Goal: Information Seeking & Learning: Learn about a topic

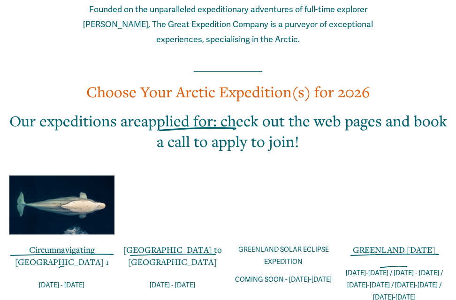
scroll to position [609, 0]
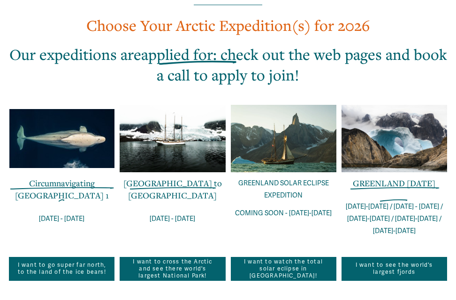
click at [172, 178] on link "[GEOGRAPHIC_DATA] to [GEOGRAPHIC_DATA]" at bounding box center [172, 189] width 98 height 23
click at [276, 178] on p "GREENLAND SOLAR ECLIPSE EXPEDITION" at bounding box center [283, 190] width 105 height 24
click at [296, 114] on div at bounding box center [283, 139] width 105 height 68
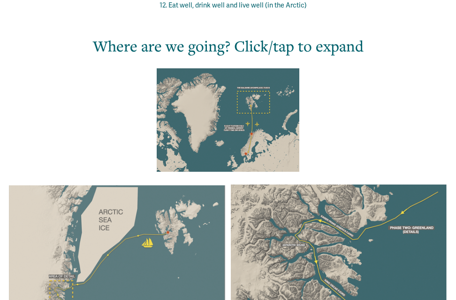
scroll to position [703, 0]
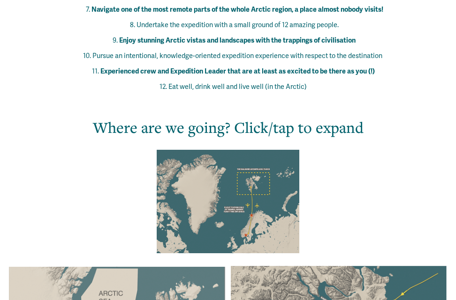
click at [264, 185] on div at bounding box center [228, 202] width 143 height 104
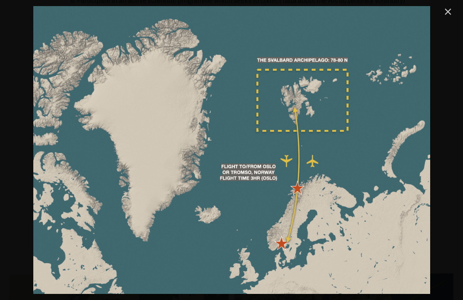
click at [445, 9] on link "Close" at bounding box center [447, 11] width 11 height 11
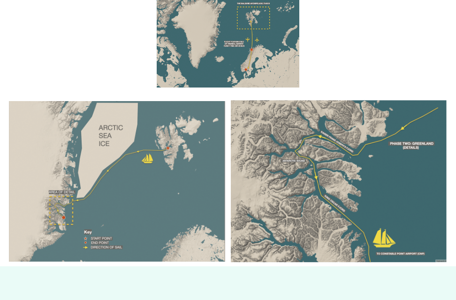
scroll to position [891, 0]
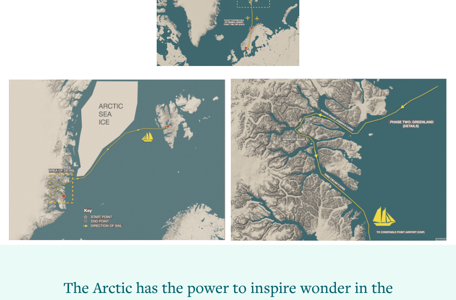
click at [162, 141] on div at bounding box center [117, 160] width 216 height 161
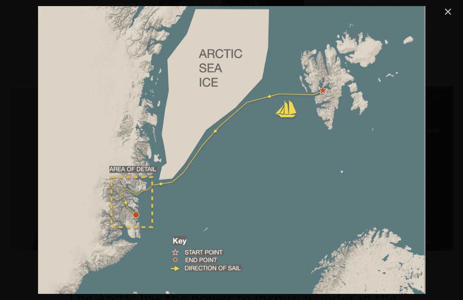
click at [447, 9] on link "Close" at bounding box center [447, 11] width 11 height 11
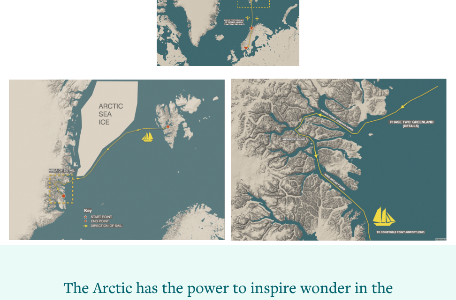
click at [316, 130] on div at bounding box center [338, 160] width 216 height 163
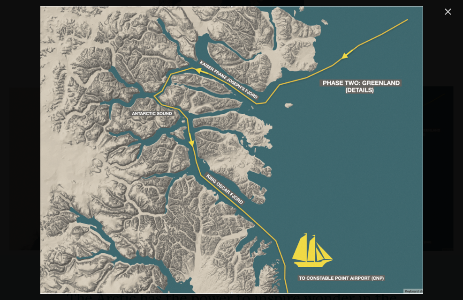
click at [443, 14] on link "Close" at bounding box center [447, 11] width 11 height 11
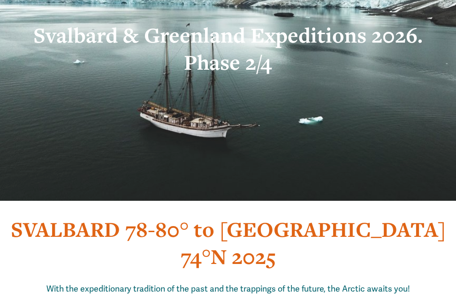
scroll to position [47, 0]
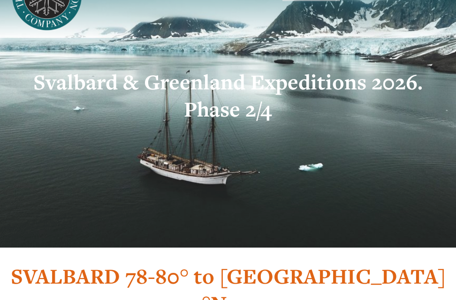
click at [220, 80] on strong "Svalbard & Greenland Expeditions 2026. Phase 2/4" at bounding box center [230, 95] width 394 height 55
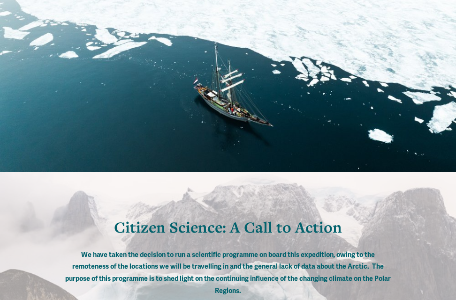
scroll to position [2203, 0]
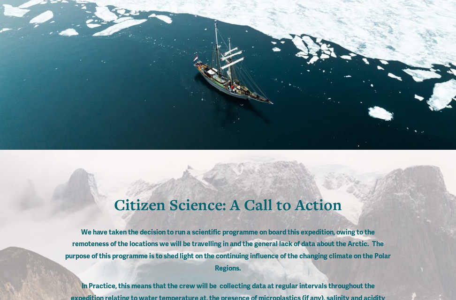
click at [232, 105] on div at bounding box center [228, 50] width 456 height 111
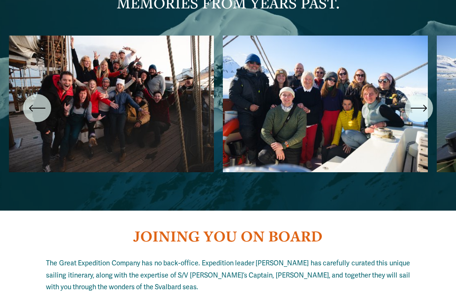
scroll to position [3235, 0]
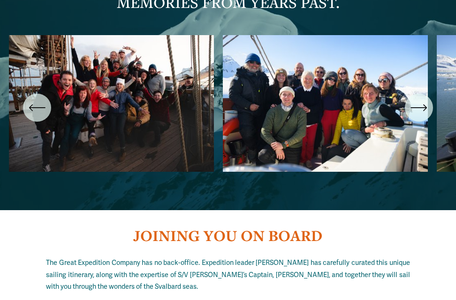
click at [422, 113] on icon "\a \a \a Next\a \a" at bounding box center [418, 107] width 17 height 17
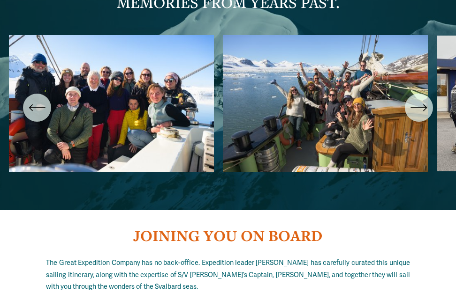
click at [422, 113] on icon "\a \a \a Next\a \a" at bounding box center [418, 107] width 17 height 17
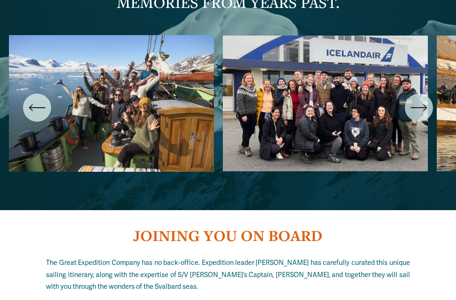
click at [420, 116] on icon "\a \a \a Next\a \a" at bounding box center [418, 107] width 17 height 17
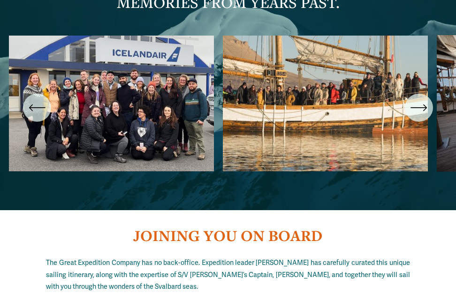
click at [420, 116] on icon "\a \a \a Next\a \a" at bounding box center [418, 107] width 17 height 17
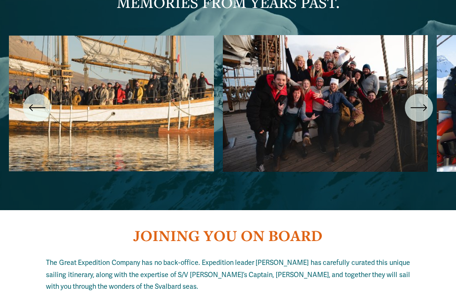
click at [420, 116] on icon "\a \a \a Next\a \a" at bounding box center [418, 107] width 17 height 17
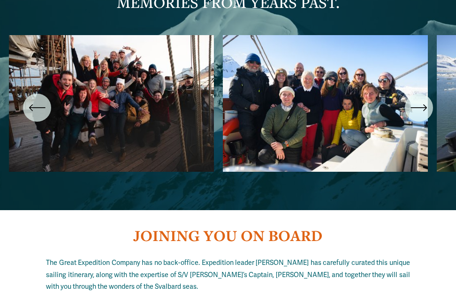
click at [420, 116] on icon "\a \a \a Next\a \a" at bounding box center [418, 107] width 17 height 17
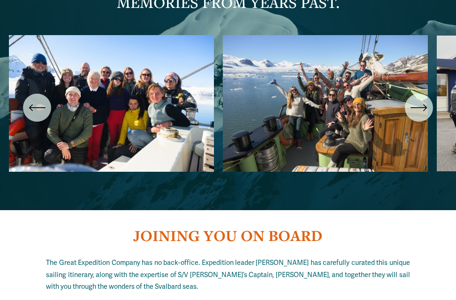
click at [420, 116] on icon "\a \a \a Next\a \a" at bounding box center [418, 107] width 17 height 17
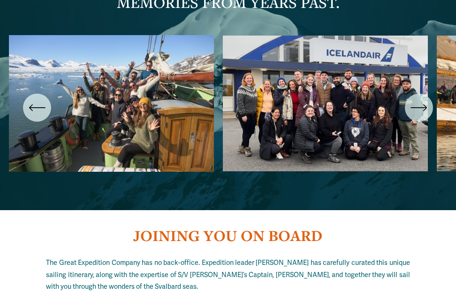
click at [418, 115] on icon "\a \a \a Next\a \a" at bounding box center [418, 107] width 17 height 17
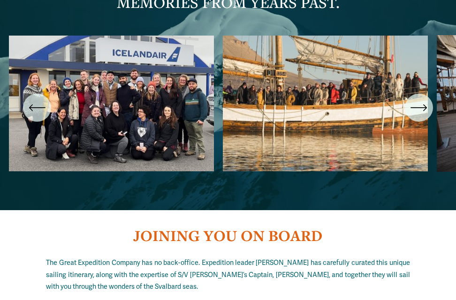
click at [418, 115] on icon "\a \a \a Next\a \a" at bounding box center [418, 107] width 17 height 17
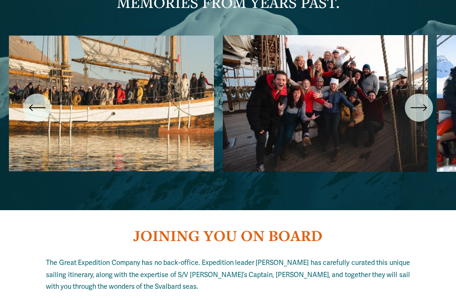
click at [418, 114] on icon "\a \a \a Next\a \a" at bounding box center [418, 107] width 17 height 17
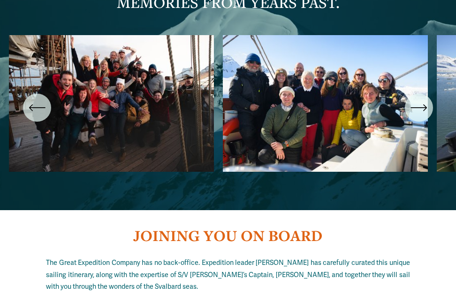
click at [418, 114] on icon "\a \a \a Next\a \a" at bounding box center [418, 107] width 17 height 17
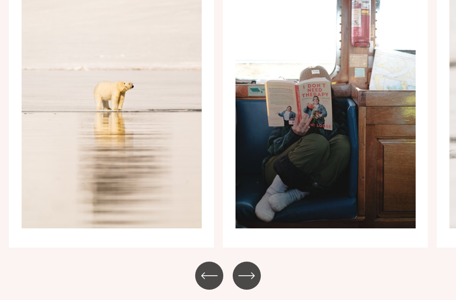
scroll to position [4594, 0]
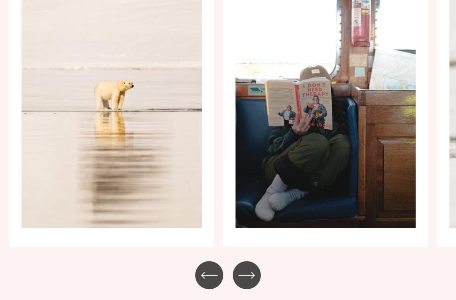
click at [243, 267] on icon "\a \a \a Next\a \a" at bounding box center [246, 275] width 17 height 17
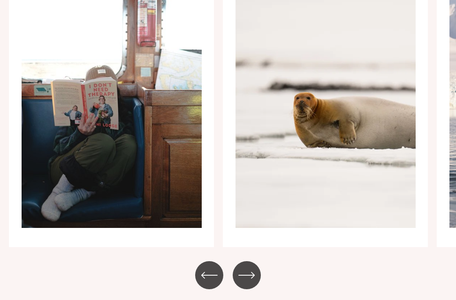
click at [243, 267] on icon "\a \a \a Next\a \a" at bounding box center [246, 275] width 17 height 17
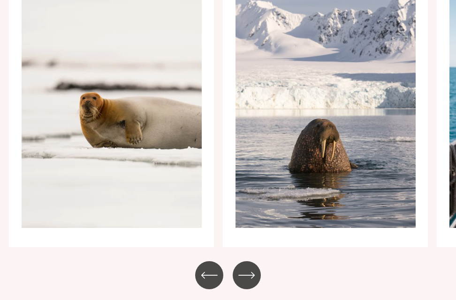
click at [244, 267] on icon "\a \a \a Next\a \a" at bounding box center [246, 275] width 17 height 17
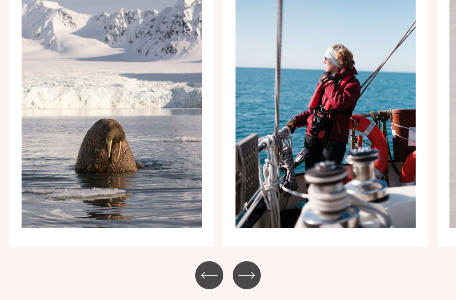
click at [244, 267] on icon "\a \a \a Next\a \a" at bounding box center [246, 275] width 17 height 17
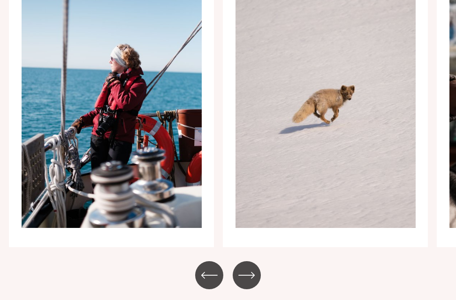
click at [244, 267] on icon "\a \a \a Next\a \a" at bounding box center [246, 275] width 17 height 17
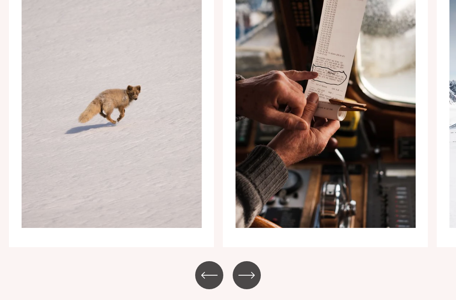
click at [245, 267] on icon "\a \a \a Next\a \a" at bounding box center [246, 275] width 17 height 17
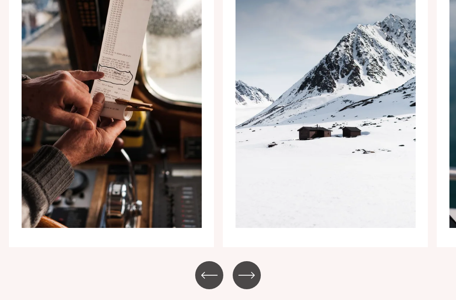
click at [246, 262] on div "\a \a \a Next\a \a" at bounding box center [247, 276] width 28 height 28
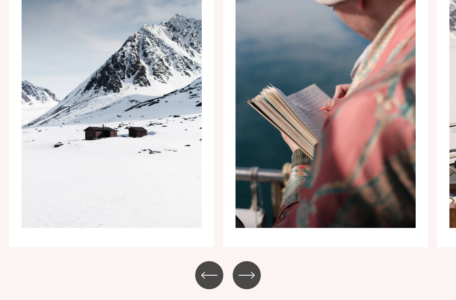
click at [246, 262] on div "\a \a \a Next\a \a" at bounding box center [247, 276] width 28 height 28
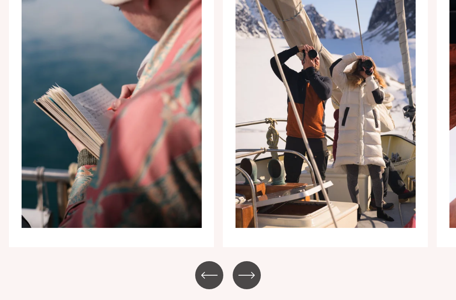
click at [249, 267] on icon "\a \a \a Next\a \a" at bounding box center [246, 275] width 17 height 17
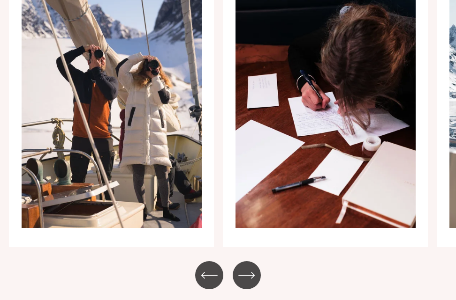
click at [249, 267] on icon "\a \a \a Next\a \a" at bounding box center [246, 275] width 17 height 17
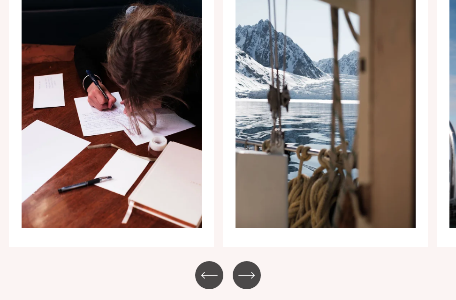
click at [249, 267] on icon "\a \a \a Next\a \a" at bounding box center [246, 275] width 17 height 17
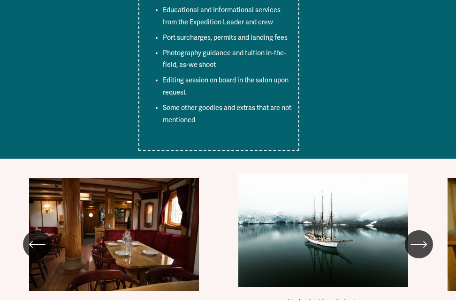
scroll to position [5438, 0]
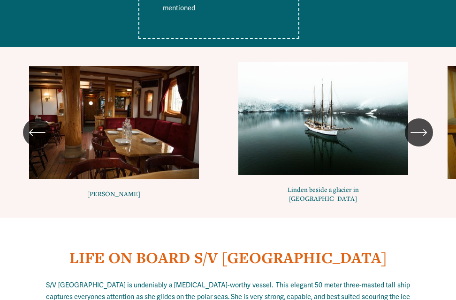
click at [422, 124] on icon "\a \a \a Next\a \a" at bounding box center [418, 132] width 17 height 17
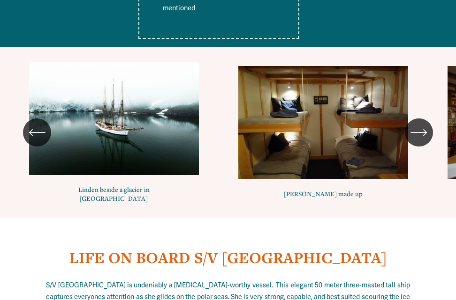
click at [422, 124] on icon "\a \a \a Next\a \a" at bounding box center [418, 132] width 17 height 17
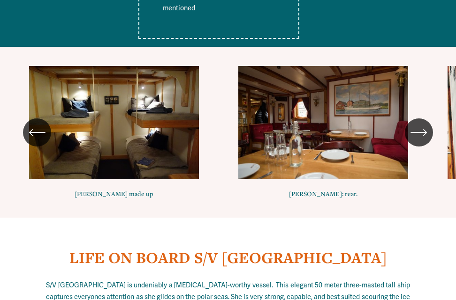
click at [419, 119] on button "\a \a \a Next\a \a" at bounding box center [419, 133] width 28 height 28
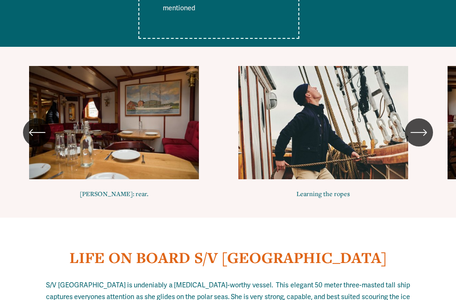
click at [419, 119] on div "\a \a \a Next\a \a" at bounding box center [419, 133] width 28 height 28
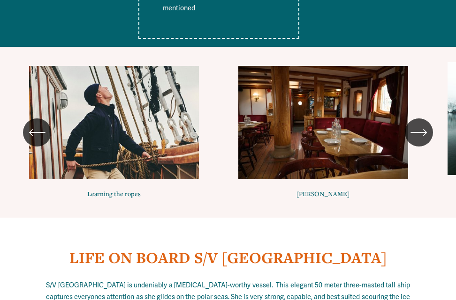
click at [418, 119] on div "\a \a \a Next\a \a" at bounding box center [419, 133] width 28 height 28
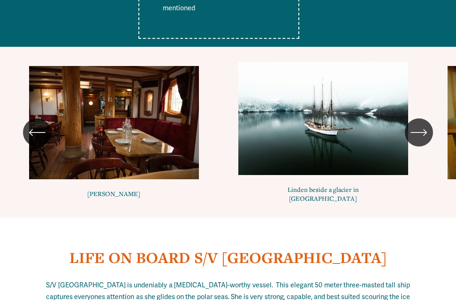
click at [418, 119] on div "\a \a \a Next\a \a" at bounding box center [419, 133] width 28 height 28
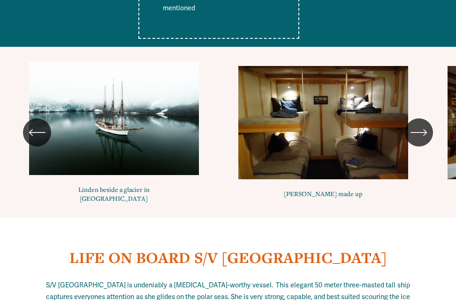
click at [418, 119] on div "\a \a \a Next\a \a" at bounding box center [419, 133] width 28 height 28
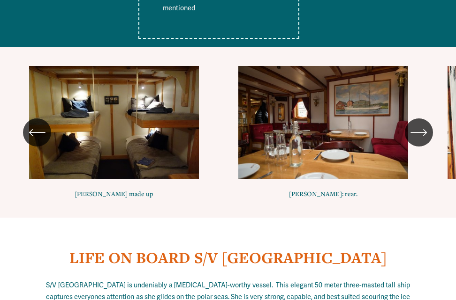
click at [420, 119] on div "\a \a \a Next\a \a" at bounding box center [419, 133] width 28 height 28
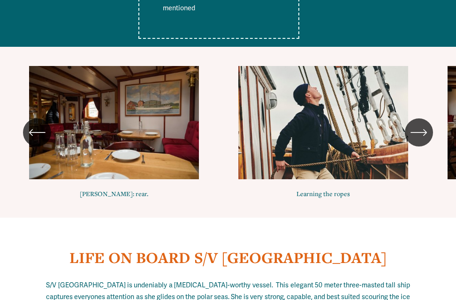
click at [421, 119] on div "\a \a \a Next\a \a" at bounding box center [419, 133] width 28 height 28
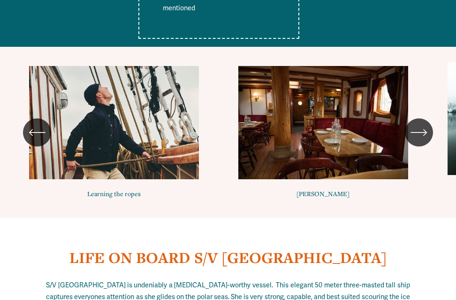
click at [421, 119] on div "\a \a \a Next\a \a" at bounding box center [419, 133] width 28 height 28
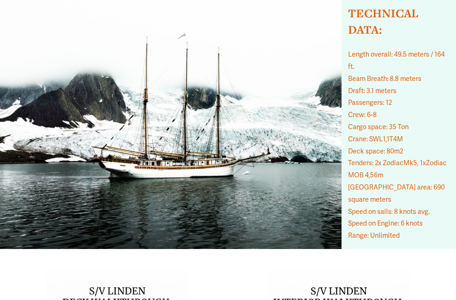
scroll to position [6047, 0]
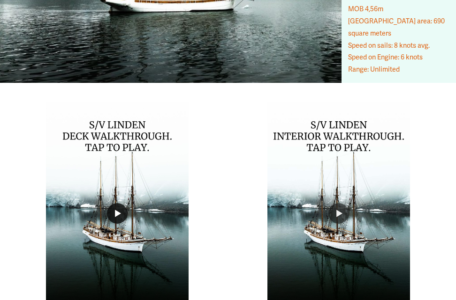
click at [112, 203] on button "Play" at bounding box center [117, 213] width 21 height 21
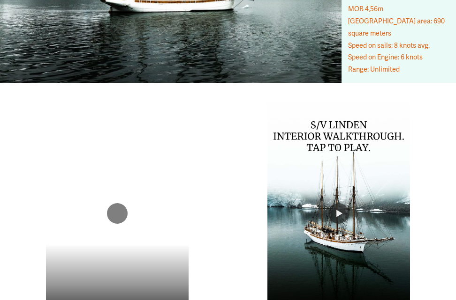
drag, startPoint x: 176, startPoint y: 251, endPoint x: 176, endPoint y: 292, distance: 41.3
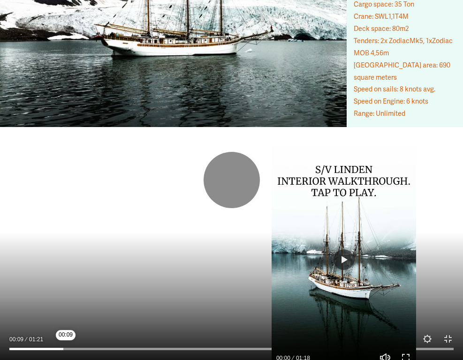
click at [66, 300] on input "Seek" at bounding box center [231, 349] width 444 height 7
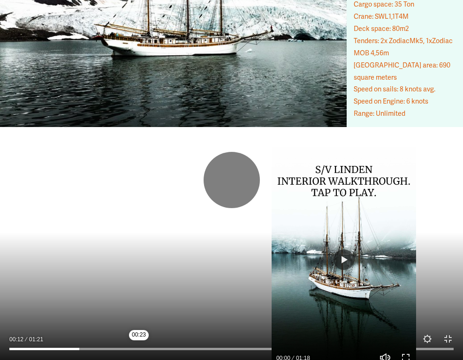
click at [141, 300] on input "Seek" at bounding box center [231, 349] width 444 height 7
click at [173, 300] on div at bounding box center [231, 346] width 463 height 27
click at [184, 300] on input "Seek" at bounding box center [231, 349] width 444 height 7
click at [208, 300] on div at bounding box center [231, 346] width 463 height 27
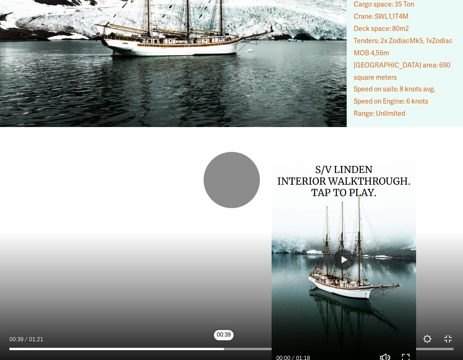
click at [224, 300] on input "Seek" at bounding box center [231, 349] width 444 height 7
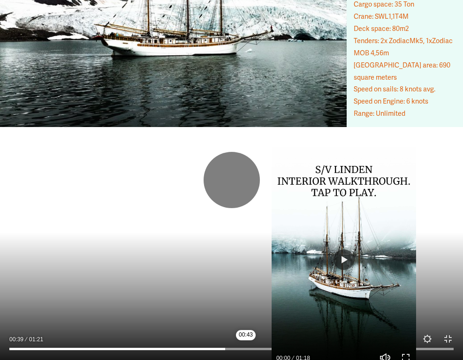
click at [248, 300] on input "Seek" at bounding box center [231, 349] width 444 height 7
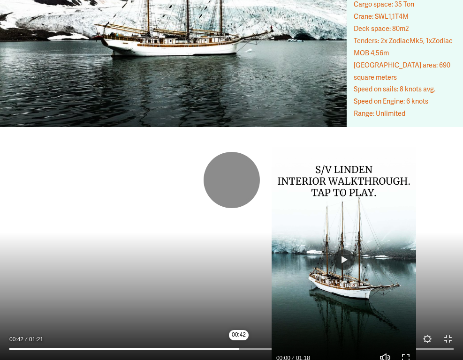
click at [239, 300] on input "Seek" at bounding box center [231, 349] width 444 height 7
click at [218, 300] on input "Seek" at bounding box center [231, 349] width 444 height 7
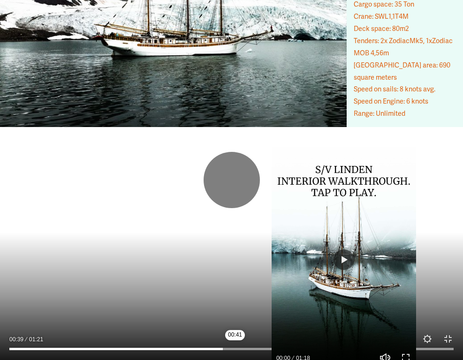
click at [235, 300] on input "Seek" at bounding box center [231, 349] width 444 height 7
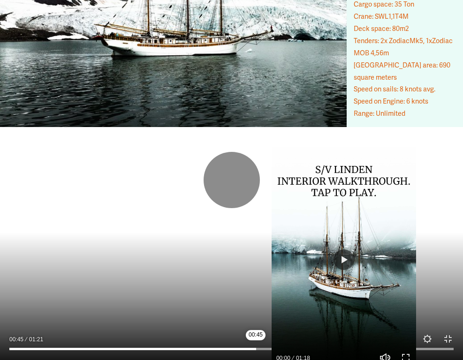
click at [256, 300] on input "Seek" at bounding box center [231, 349] width 444 height 7
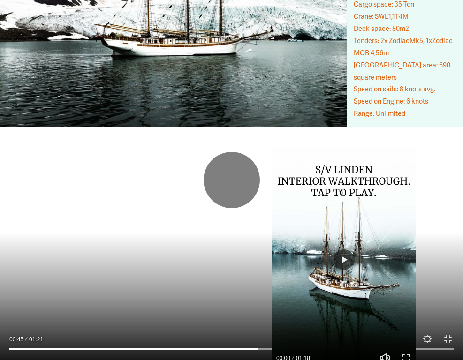
click at [296, 300] on input "Seek" at bounding box center [231, 349] width 444 height 7
click at [325, 300] on input "Seek" at bounding box center [231, 349] width 444 height 7
click at [346, 300] on div "Play 00:58 01:21 Unmute Mute Settings Speed Normal Speed Go back to previous me…" at bounding box center [231, 180] width 463 height 360
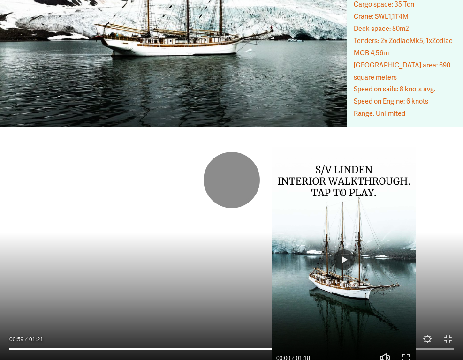
click at [377, 300] on input "Seek" at bounding box center [231, 349] width 444 height 7
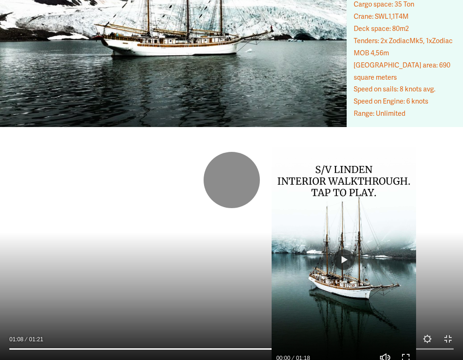
click at [341, 291] on div at bounding box center [231, 180] width 463 height 360
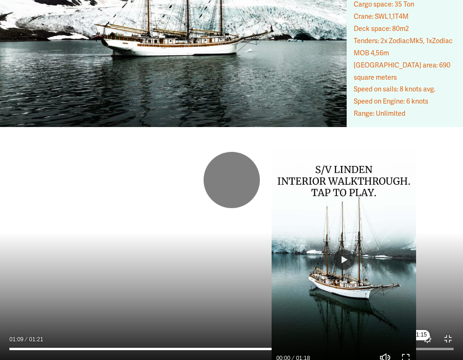
click at [420, 300] on input "Seek" at bounding box center [231, 349] width 444 height 7
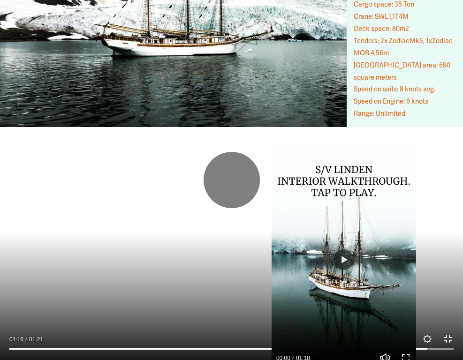
click at [450, 300] on button "Exit fullscreen Enter fullscreen" at bounding box center [447, 338] width 11 height 11
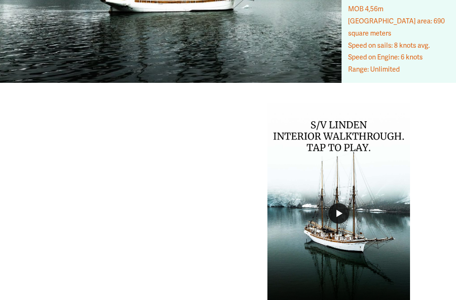
click at [339, 203] on button "Play" at bounding box center [338, 213] width 21 height 21
type input "*****"
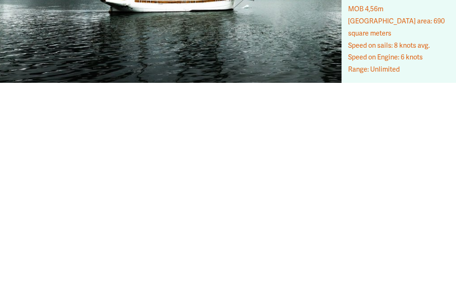
type input "****"
type input "*****"
type input "****"
type input "*****"
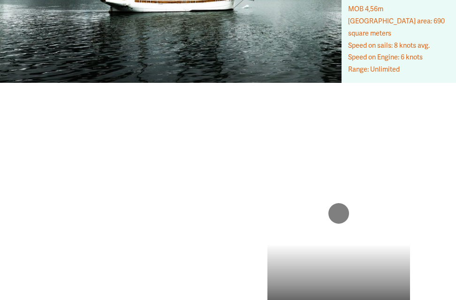
type input "*"
type input "*****"
type input "****"
type input "*****"
type input "****"
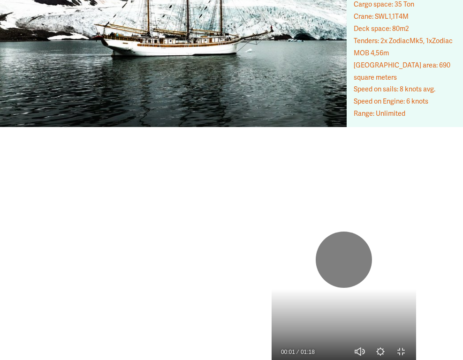
type input "*****"
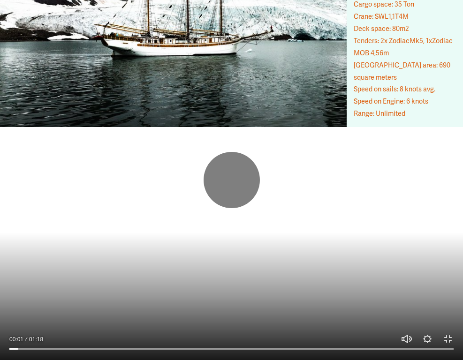
type input "****"
type input "*****"
type input "****"
type input "*****"
type input "****"
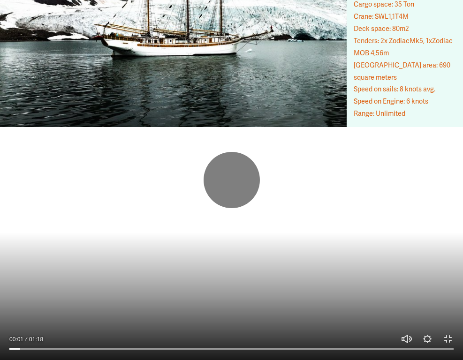
type input "***"
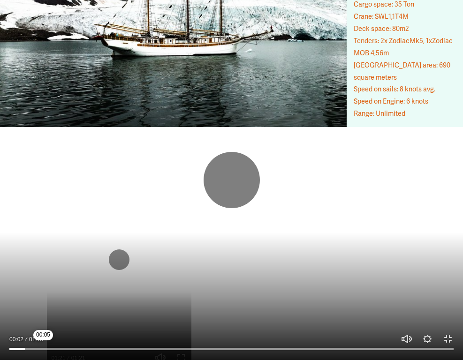
click at [43, 300] on input "Seek" at bounding box center [231, 349] width 444 height 7
click at [60, 300] on input "Seek" at bounding box center [231, 349] width 444 height 7
click at [105, 300] on input "Seek" at bounding box center [231, 349] width 444 height 7
click at [135, 300] on input "Seek" at bounding box center [231, 349] width 444 height 7
click at [168, 300] on input "Seek" at bounding box center [231, 349] width 444 height 7
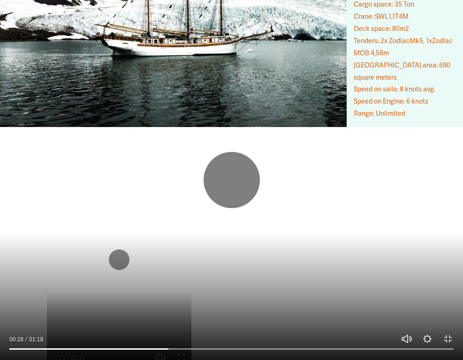
click at [248, 300] on div at bounding box center [231, 346] width 463 height 27
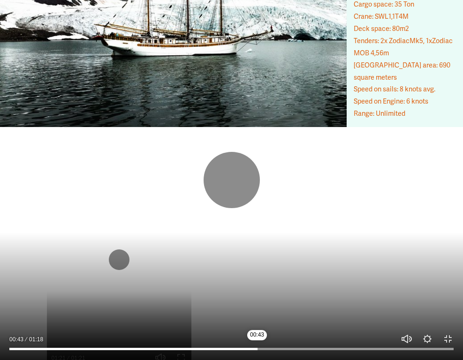
click at [257, 300] on input "Seek" at bounding box center [231, 349] width 444 height 7
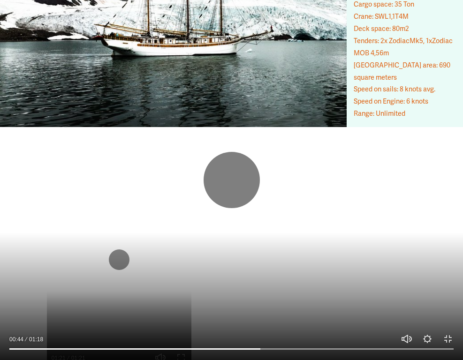
click at [298, 300] on div at bounding box center [231, 346] width 463 height 27
click at [321, 300] on div at bounding box center [231, 346] width 463 height 27
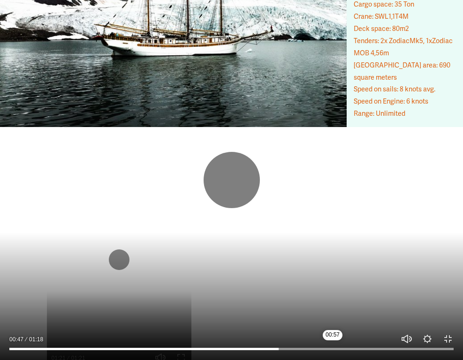
click at [330, 300] on input "Seek" at bounding box center [231, 349] width 444 height 7
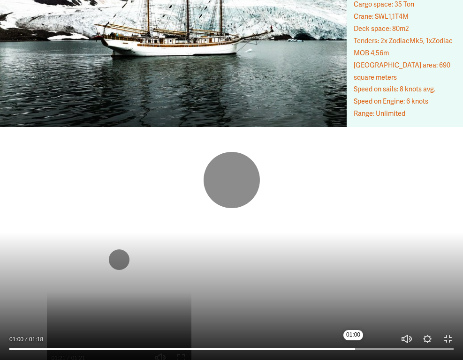
click at [353, 300] on input "Seek" at bounding box center [231, 349] width 444 height 7
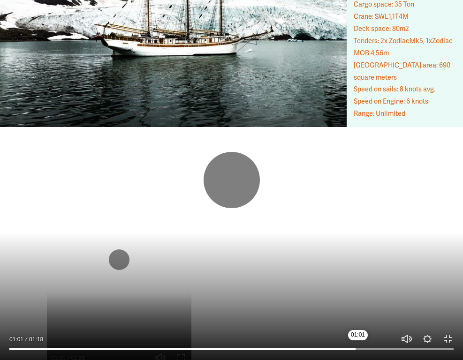
click at [372, 300] on input "Seek" at bounding box center [231, 349] width 444 height 7
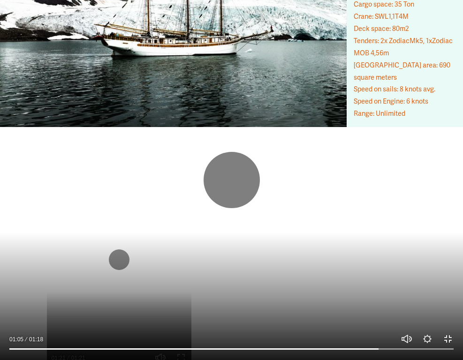
click at [445, 300] on button "Exit fullscreen Enter fullscreen" at bounding box center [447, 338] width 11 height 11
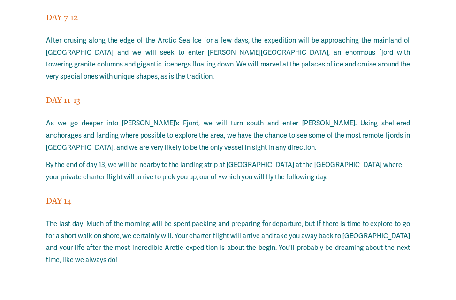
scroll to position [7079, 0]
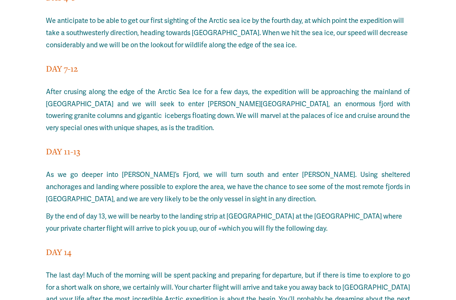
type input "***"
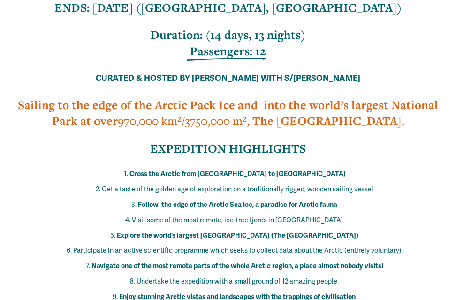
scroll to position [0, 0]
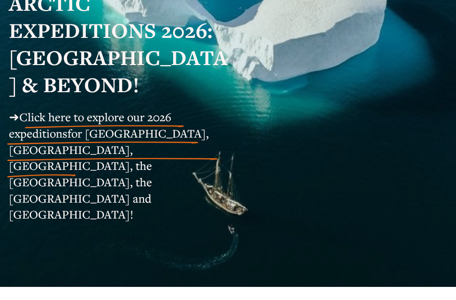
scroll to position [141, 0]
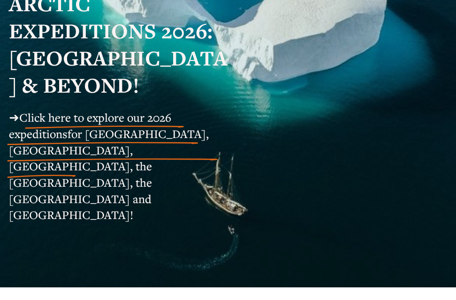
click at [76, 140] on span "for Svalbard, Greenland, Iceland, the Faroe Islands, the Shetlands and Norway!" at bounding box center [110, 174] width 203 height 97
click at [52, 120] on span "Click here to explore our 2026 expeditions" at bounding box center [90, 126] width 162 height 32
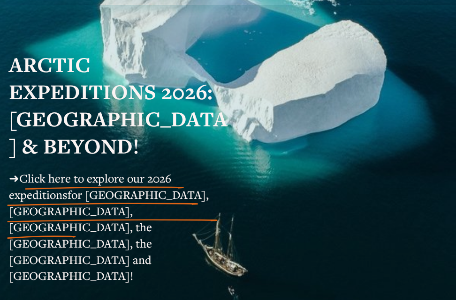
scroll to position [0, 0]
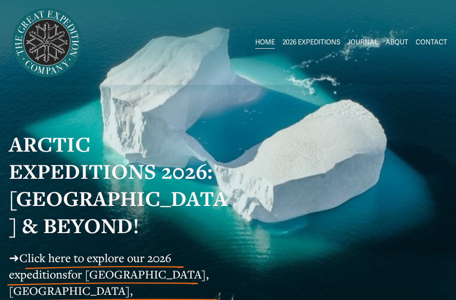
click at [356, 41] on link "JOURNAL" at bounding box center [362, 43] width 31 height 14
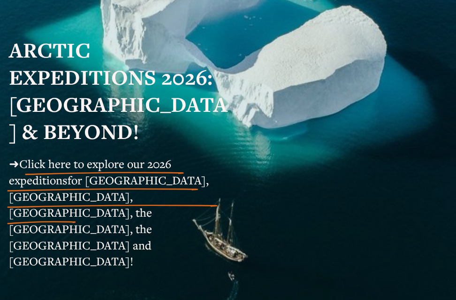
scroll to position [2, 0]
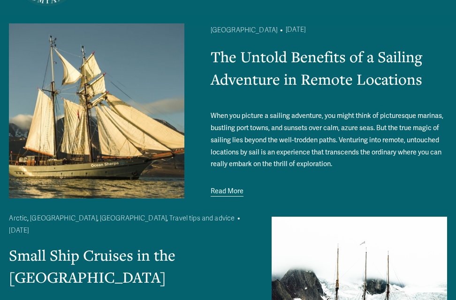
scroll to position [94, 0]
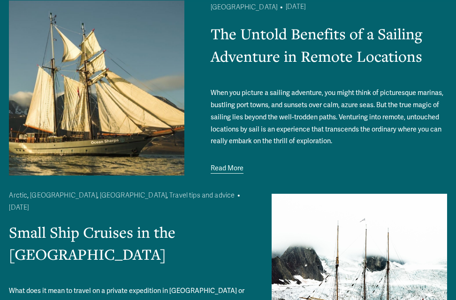
click at [233, 171] on link "Read More" at bounding box center [226, 169] width 33 height 13
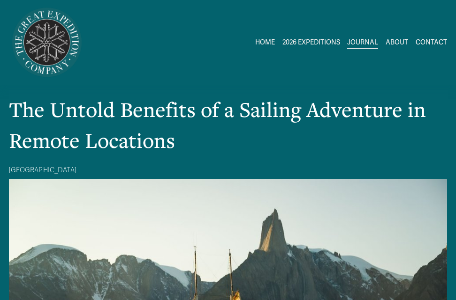
click at [354, 40] on link "JOURNAL" at bounding box center [362, 43] width 31 height 14
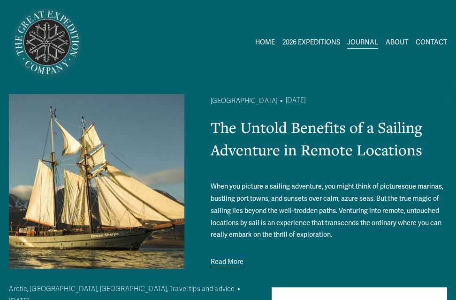
click at [403, 43] on link "ABOUT" at bounding box center [396, 43] width 23 height 14
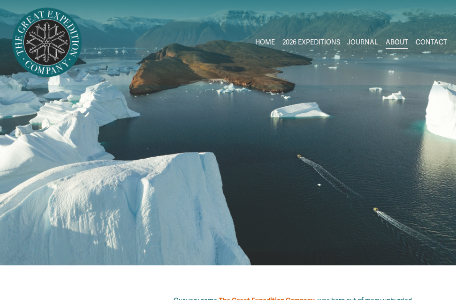
click at [272, 41] on link "HOME" at bounding box center [265, 43] width 20 height 14
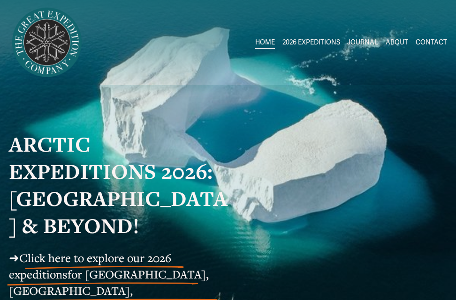
click at [318, 41] on span "2026 EXPEDITIONS" at bounding box center [311, 43] width 58 height 12
click at [311, 38] on span "2026 EXPEDITIONS" at bounding box center [311, 43] width 58 height 12
click at [306, 40] on span "2026 EXPEDITIONS" at bounding box center [311, 43] width 58 height 12
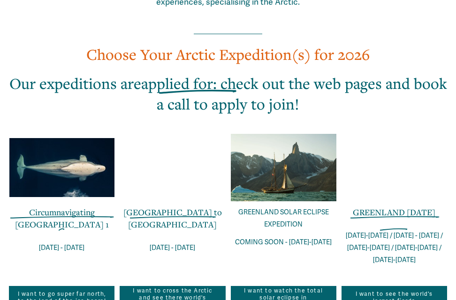
scroll to position [563, 0]
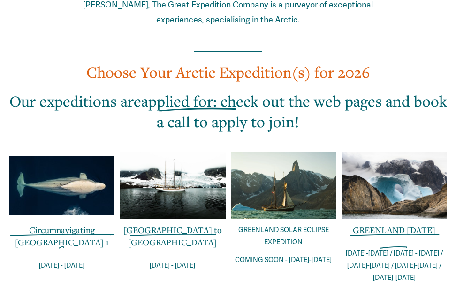
click at [172, 225] on link "[GEOGRAPHIC_DATA] to [GEOGRAPHIC_DATA]" at bounding box center [172, 236] width 98 height 23
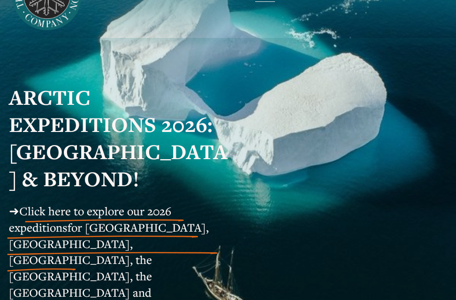
scroll to position [47, 0]
